Goal: Task Accomplishment & Management: Complete application form

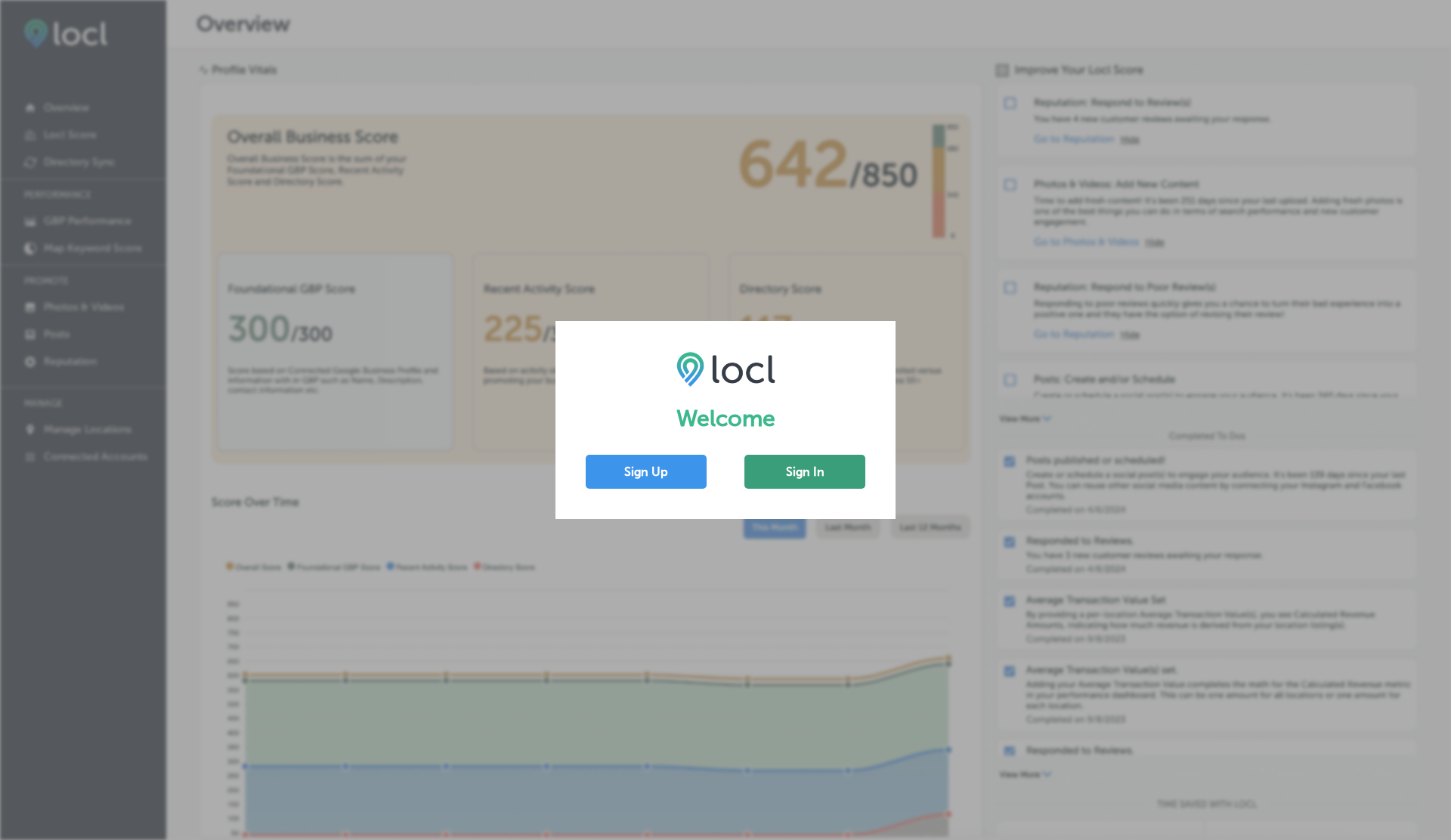
click at [788, 464] on button "Sign In" at bounding box center [805, 471] width 121 height 34
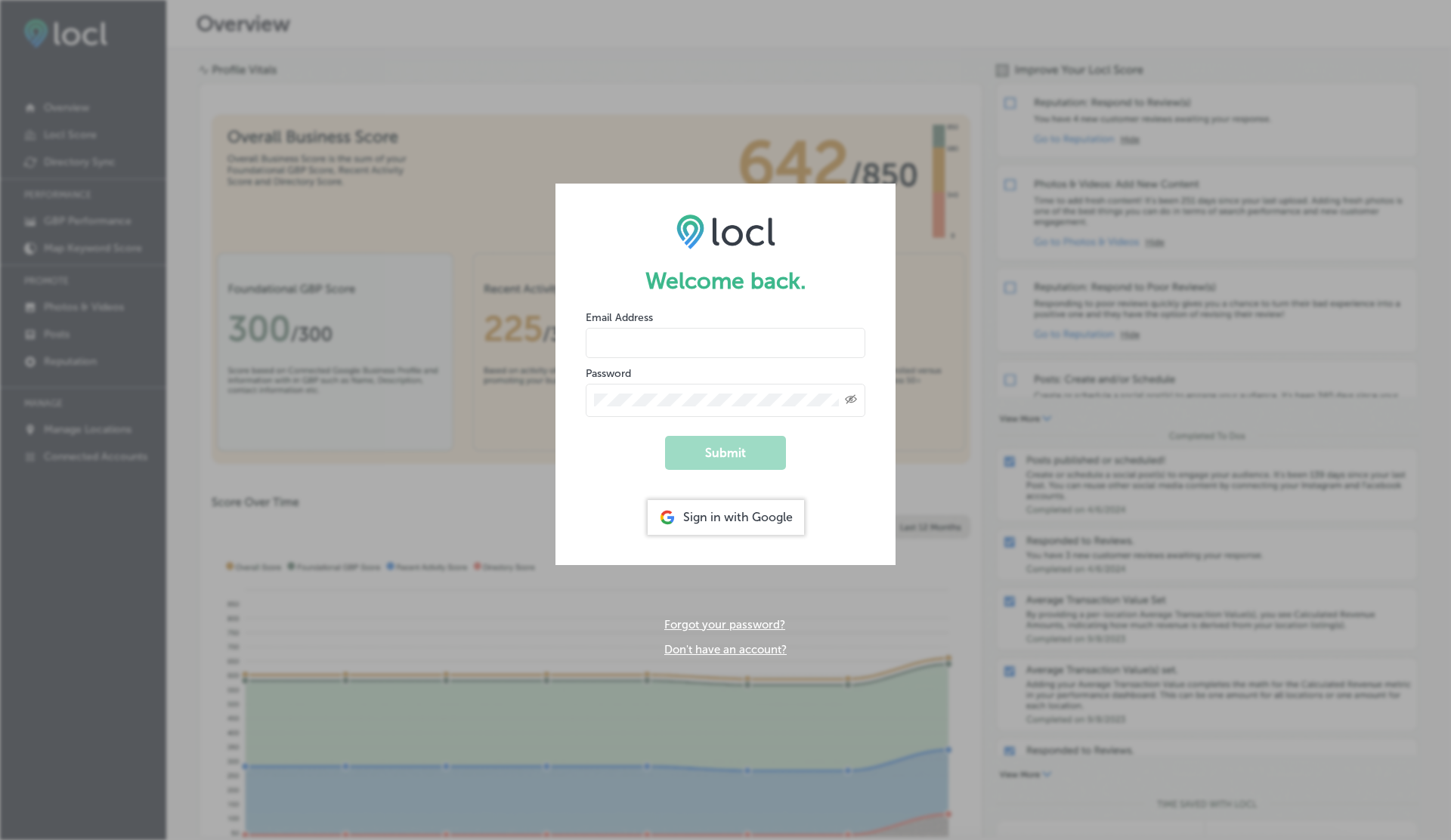
click at [633, 340] on input "email" at bounding box center [725, 343] width 279 height 30
paste input "[EMAIL_ADDRESS][DOMAIN_NAME]"
type input "[EMAIL_ADDRESS][DOMAIN_NAME]"
click at [716, 456] on button "Submit" at bounding box center [725, 453] width 121 height 34
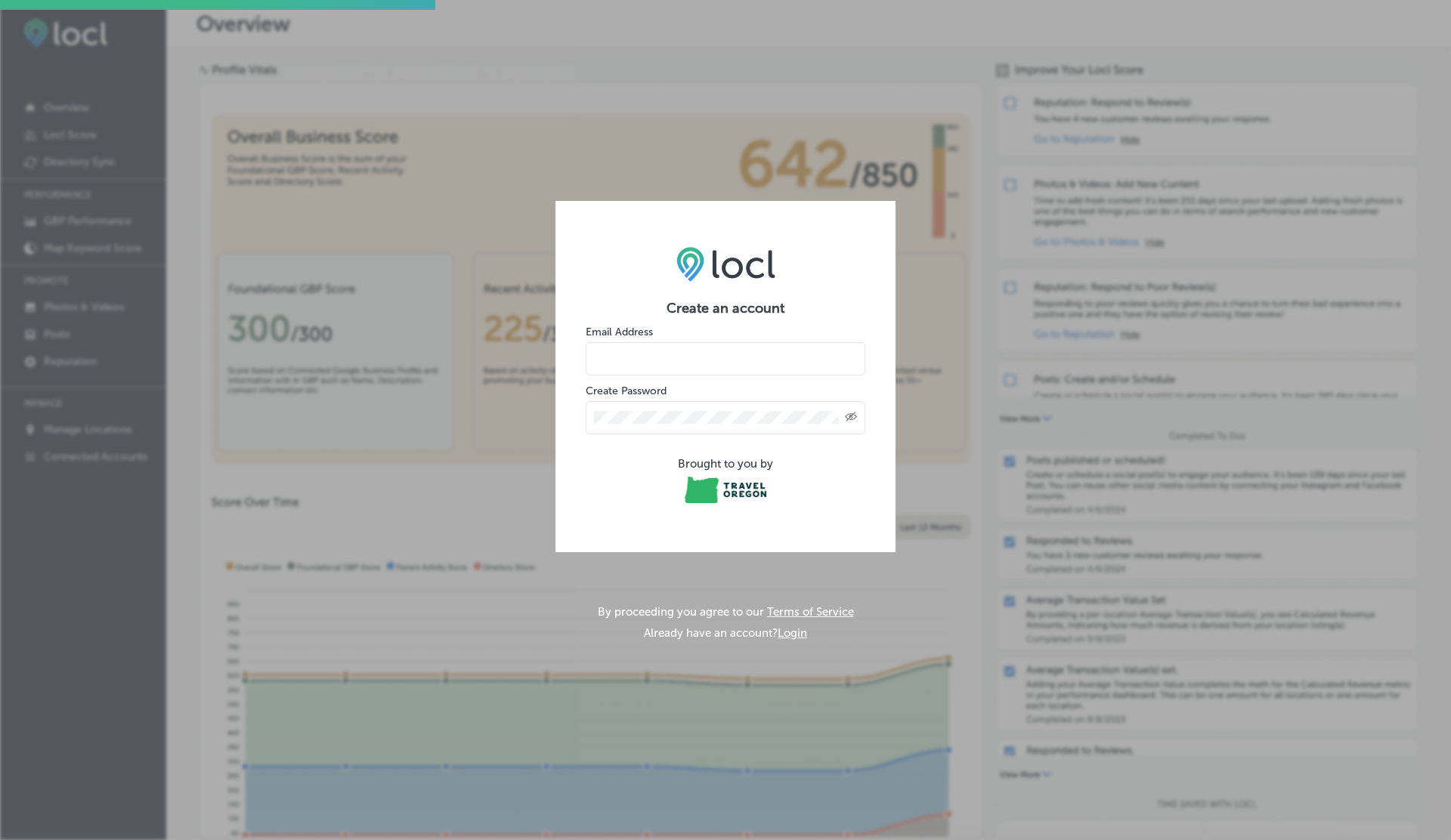
click at [660, 350] on input "email" at bounding box center [725, 359] width 279 height 34
paste input "[EMAIL_ADDRESS][DOMAIN_NAME]"
type input "[EMAIL_ADDRESS][DOMAIN_NAME]"
